Goal: Task Accomplishment & Management: Use online tool/utility

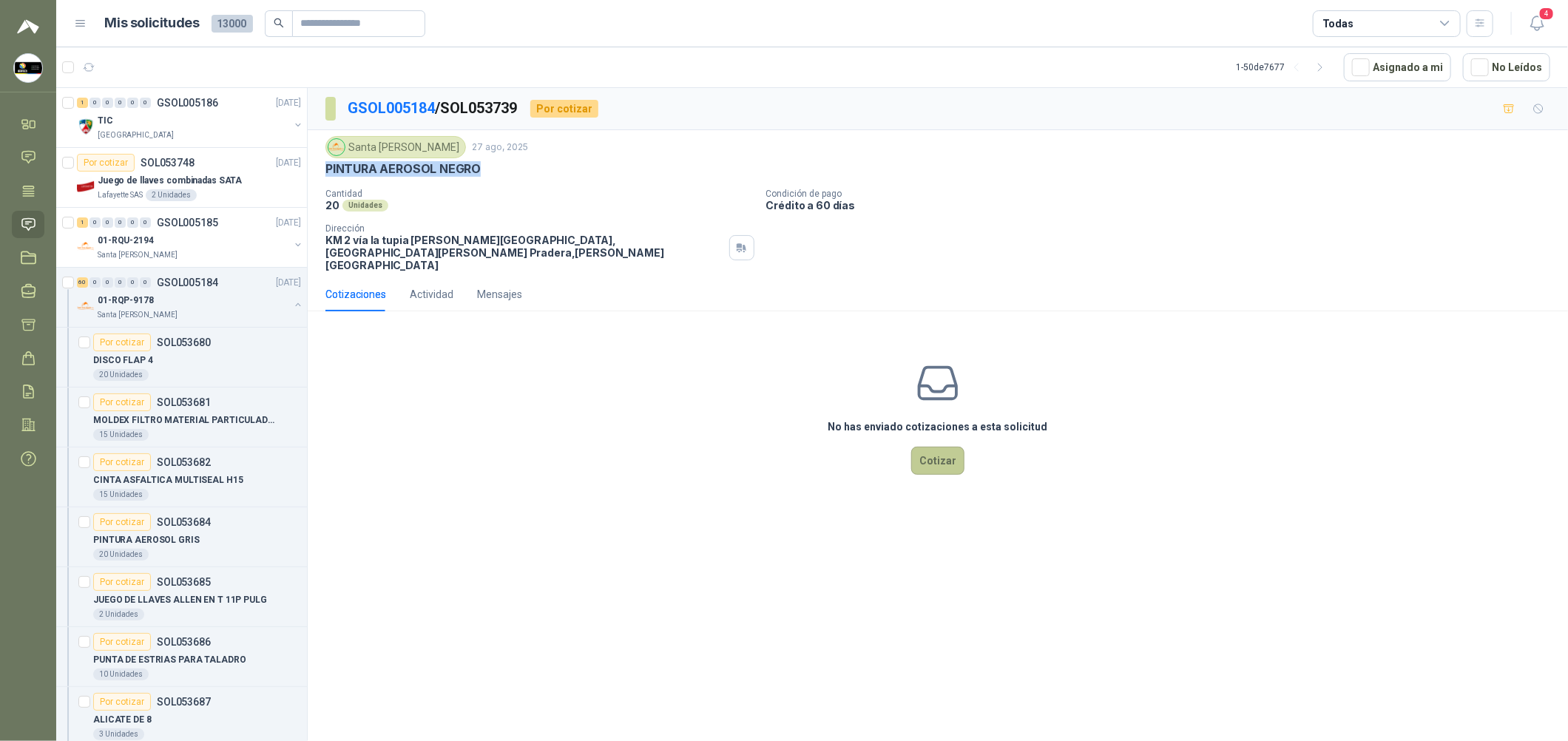
click at [947, 447] on button "Cotizar" at bounding box center [937, 461] width 53 height 28
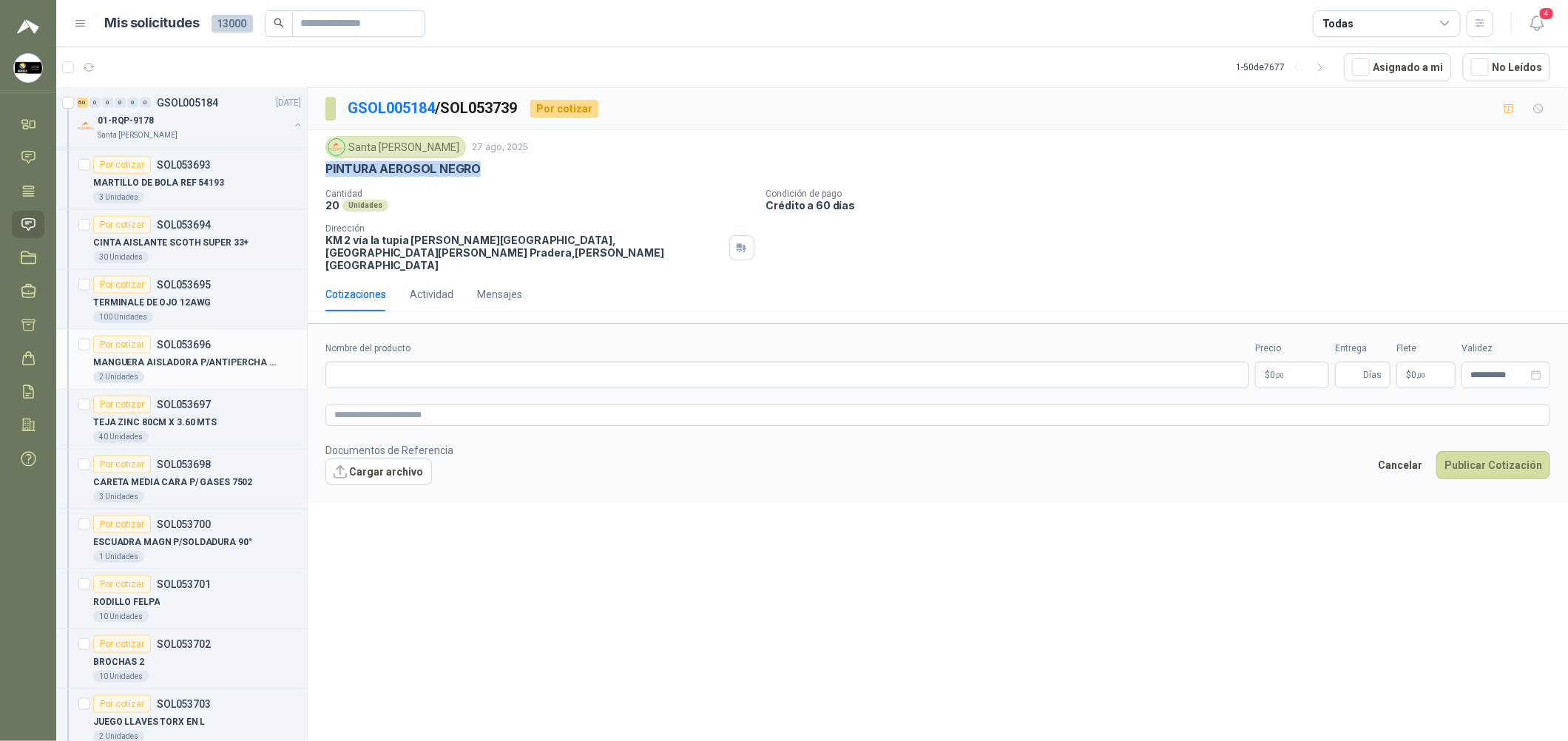
scroll to position [998, 0]
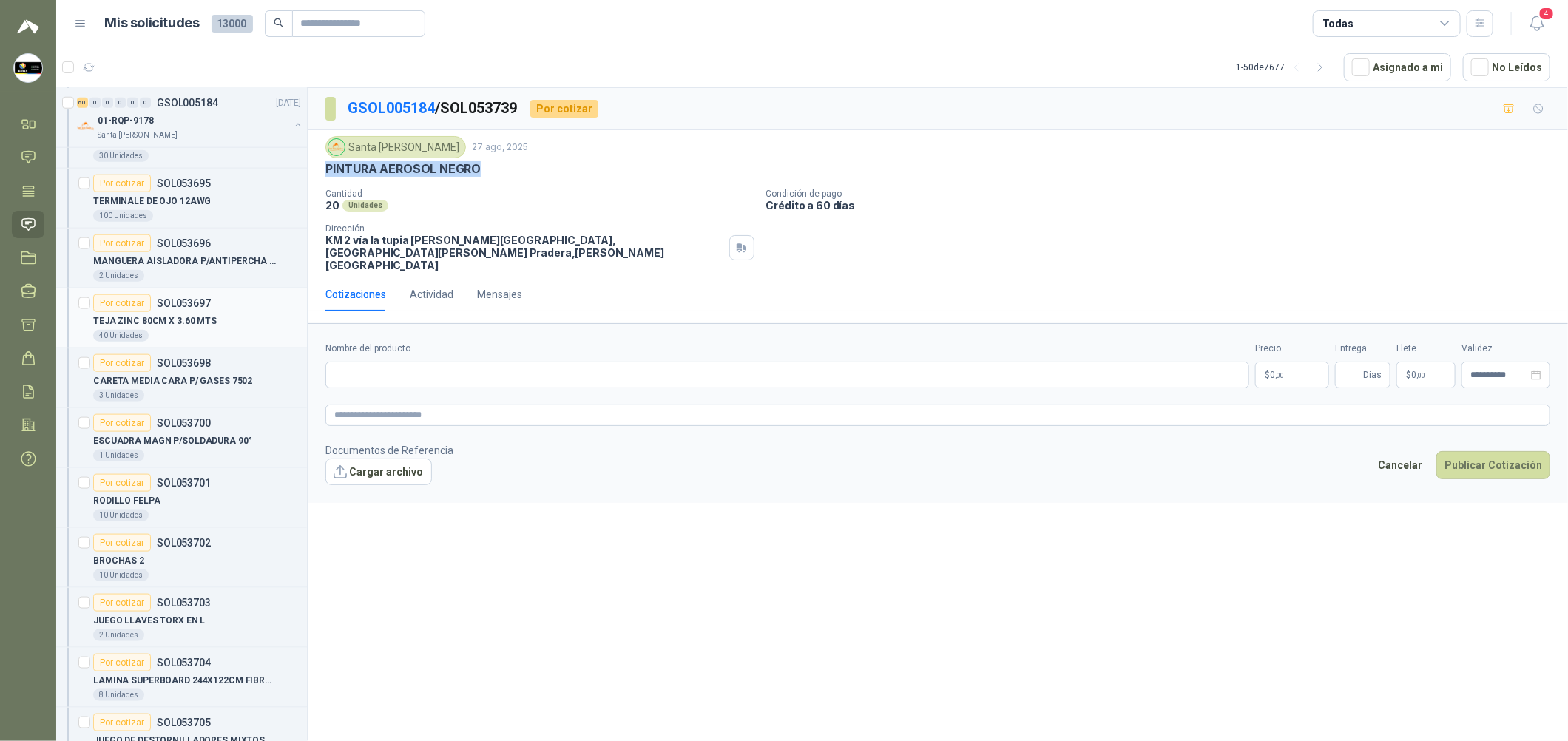
click at [229, 314] on div "TEJA ZINC 80CM X 3.60 MTS" at bounding box center [197, 321] width 208 height 18
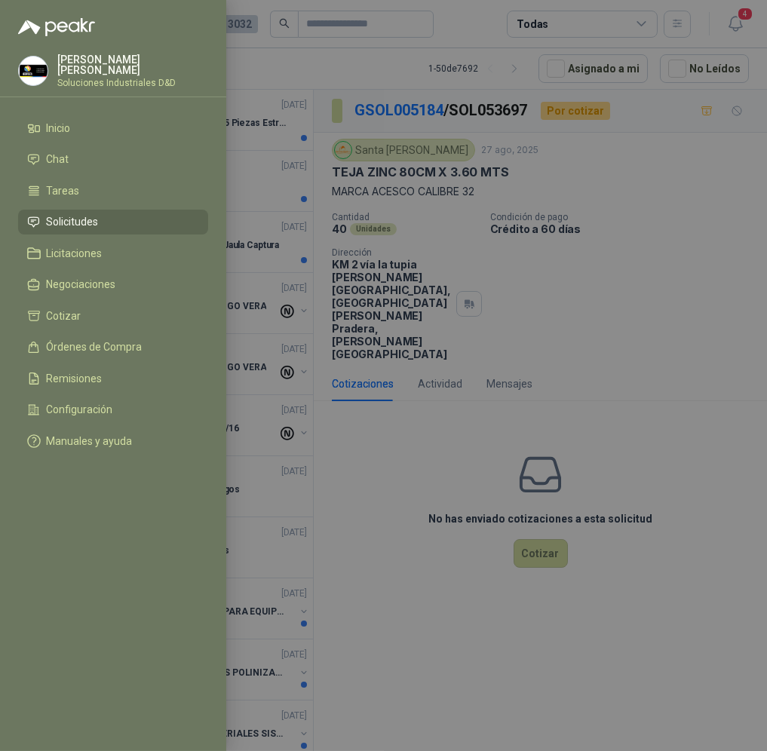
click at [332, 344] on div at bounding box center [383, 375] width 767 height 751
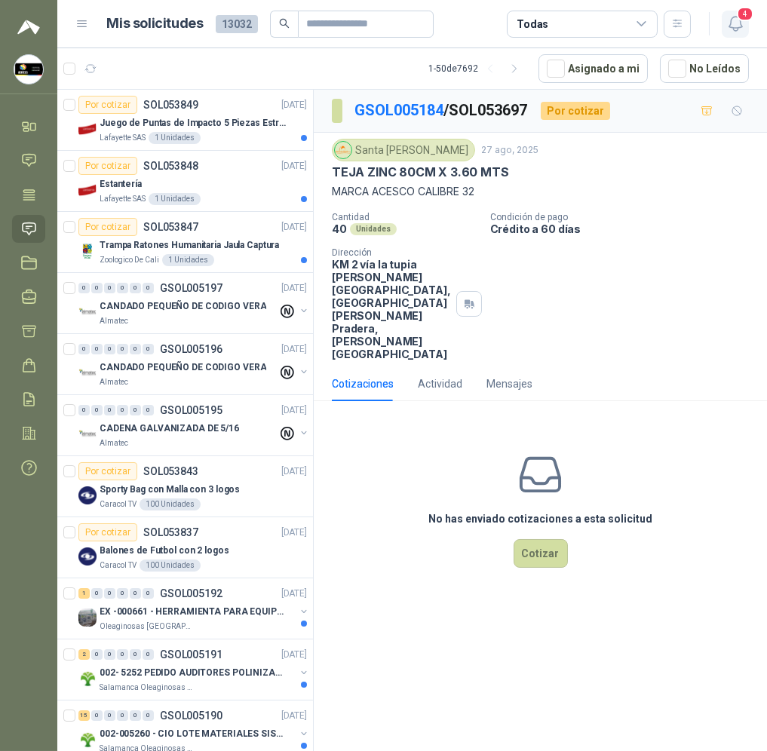
click at [736, 33] on button "4" at bounding box center [735, 24] width 27 height 27
